Goal: Task Accomplishment & Management: Manage account settings

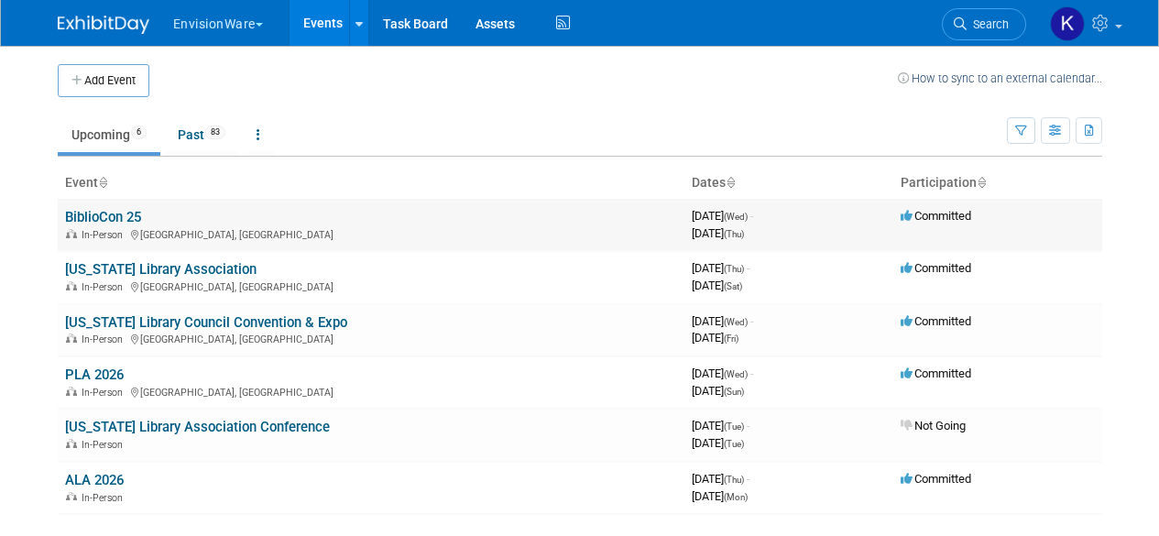
click at [165, 226] on div "In-Person [GEOGRAPHIC_DATA], [GEOGRAPHIC_DATA]" at bounding box center [371, 233] width 612 height 15
click at [126, 214] on link "BiblioCon 25" at bounding box center [103, 217] width 76 height 16
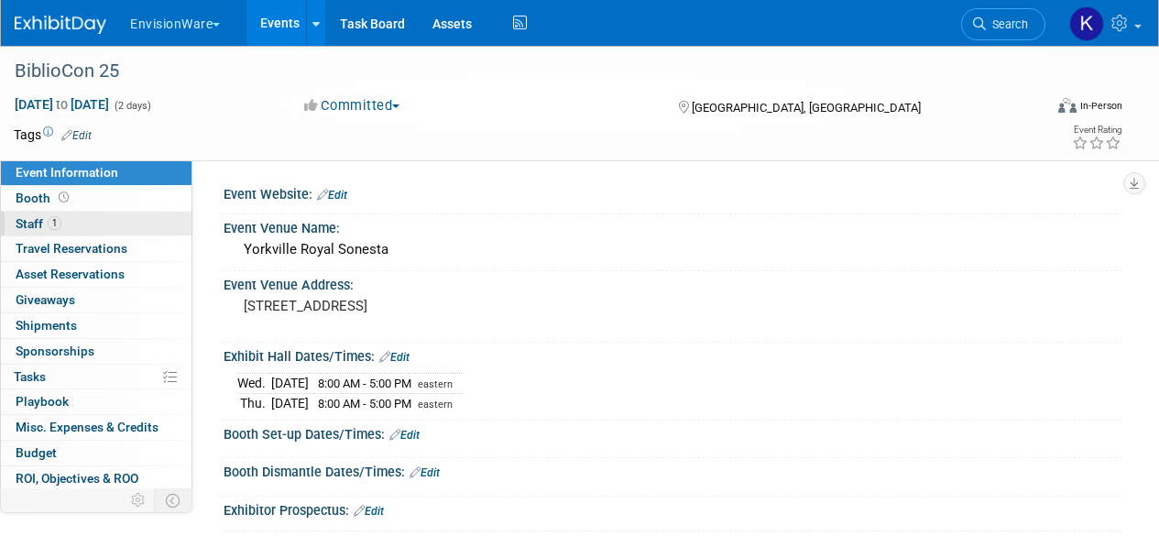
click at [67, 223] on link "1 Staff 1" at bounding box center [96, 224] width 191 height 25
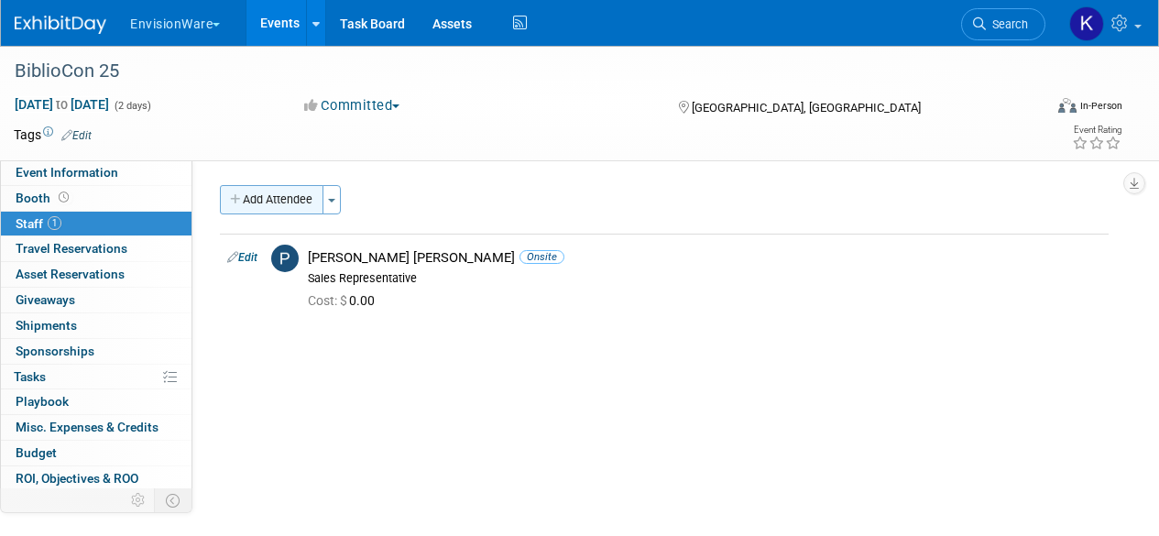
click at [277, 198] on button "Add Attendee" at bounding box center [272, 199] width 104 height 29
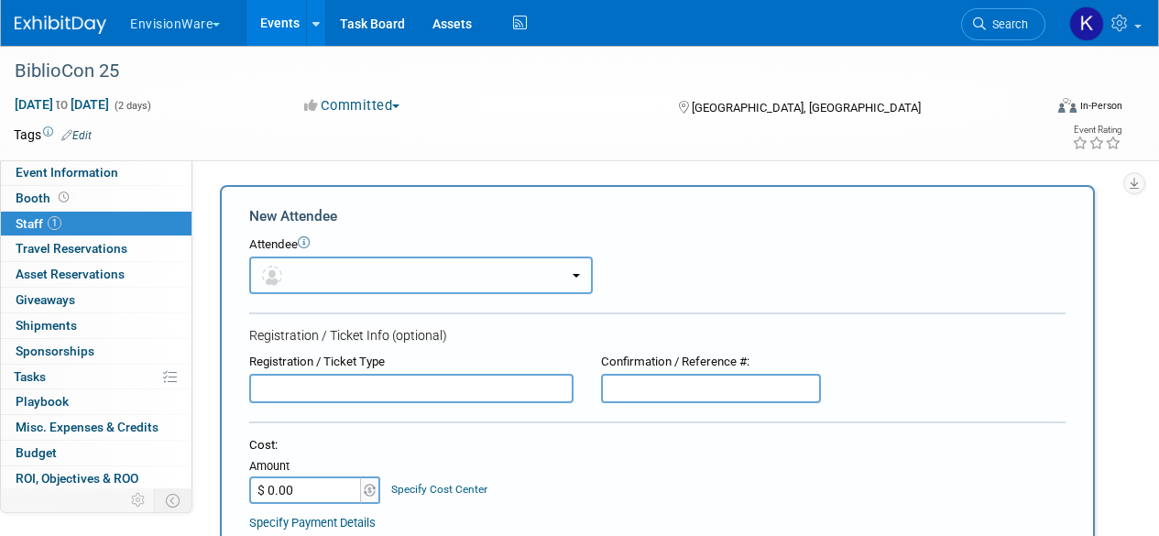
click at [290, 272] on button "button" at bounding box center [421, 276] width 344 height 38
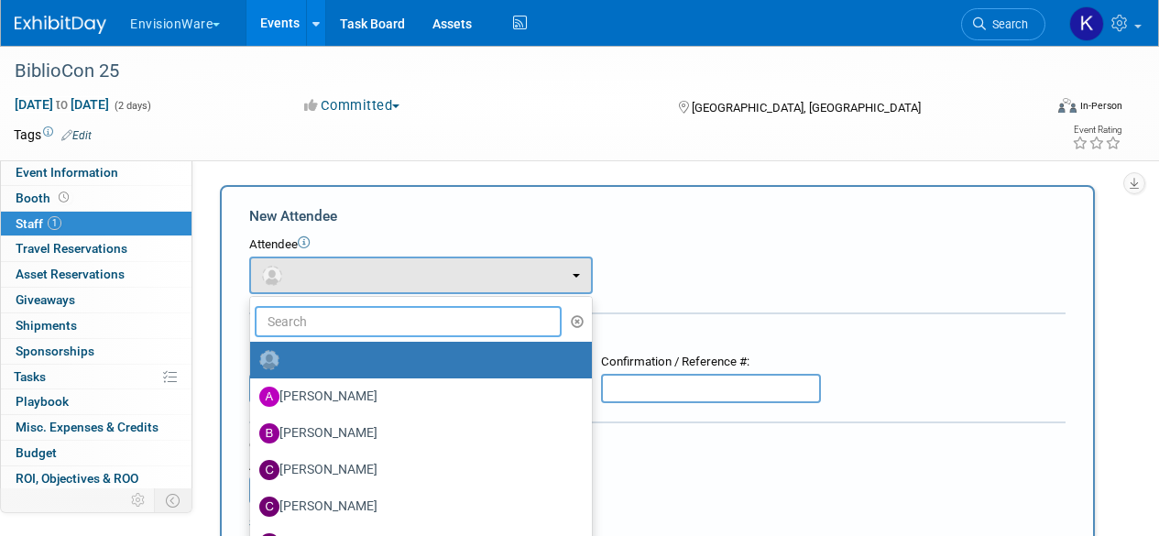
click at [410, 312] on input "text" at bounding box center [408, 321] width 307 height 31
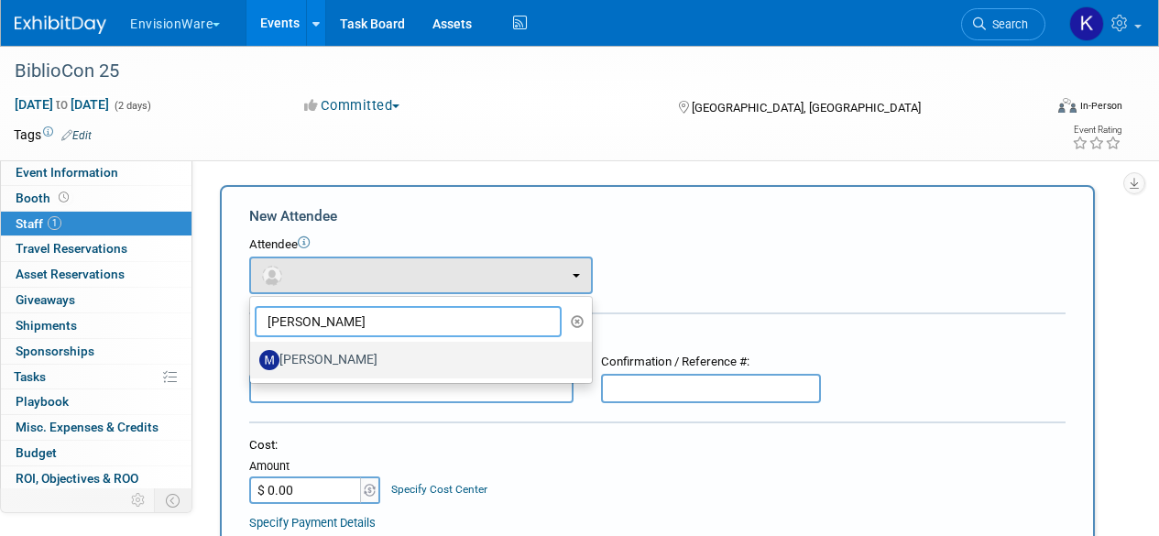
type input "[PERSON_NAME]"
click at [372, 361] on label "[PERSON_NAME]" at bounding box center [416, 359] width 314 height 29
click at [253, 361] on input "[PERSON_NAME]" at bounding box center [247, 358] width 12 height 12
select select "99faecb7-11a4-4806-b59a-896a9769d383"
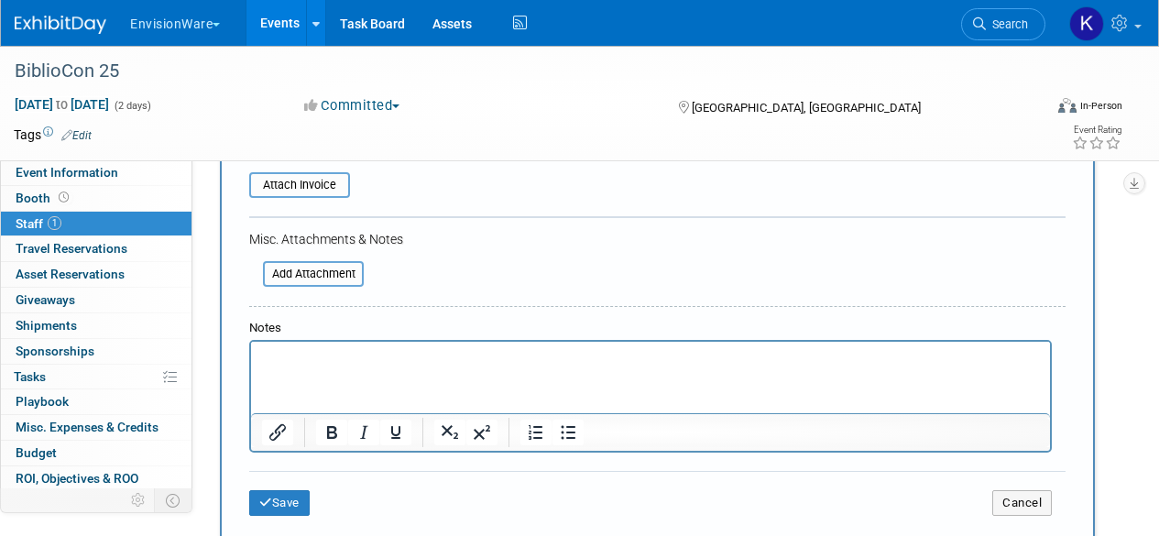
scroll to position [508, 0]
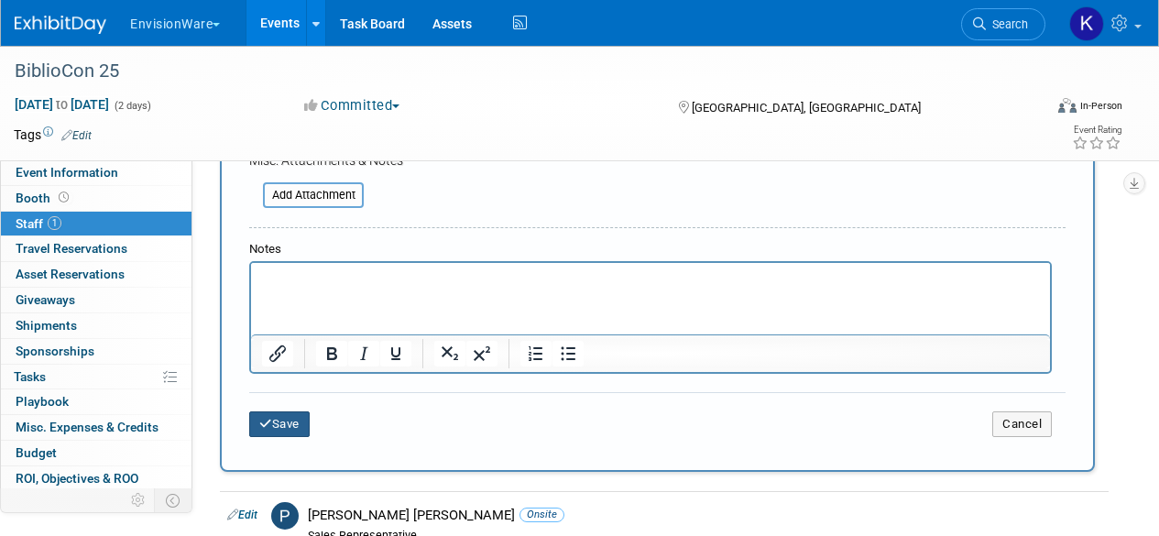
click at [284, 432] on button "Save" at bounding box center [279, 424] width 60 height 26
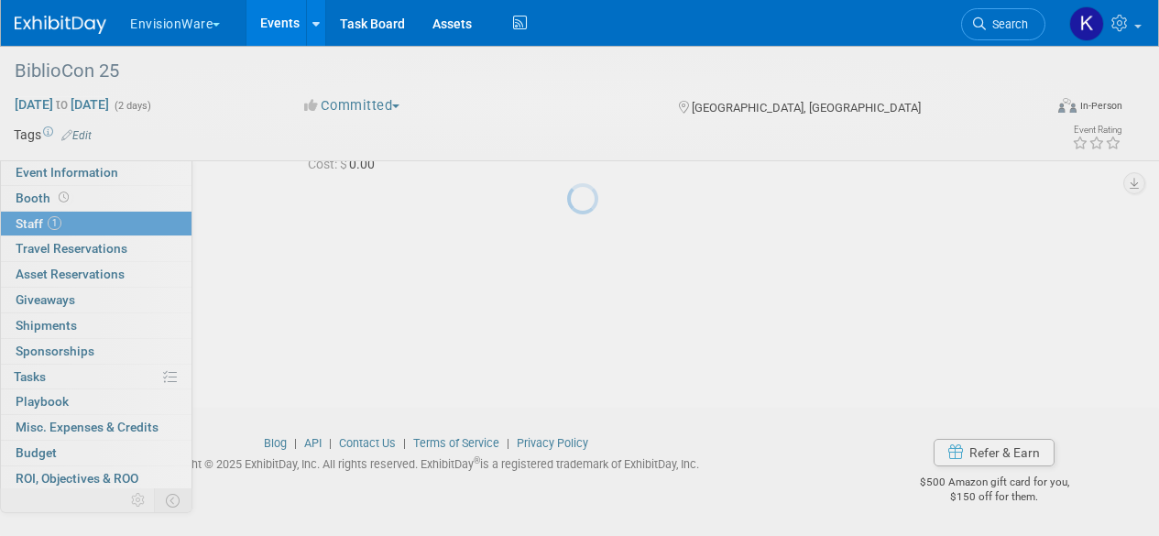
scroll to position [205, 0]
